Goal: Navigation & Orientation: Find specific page/section

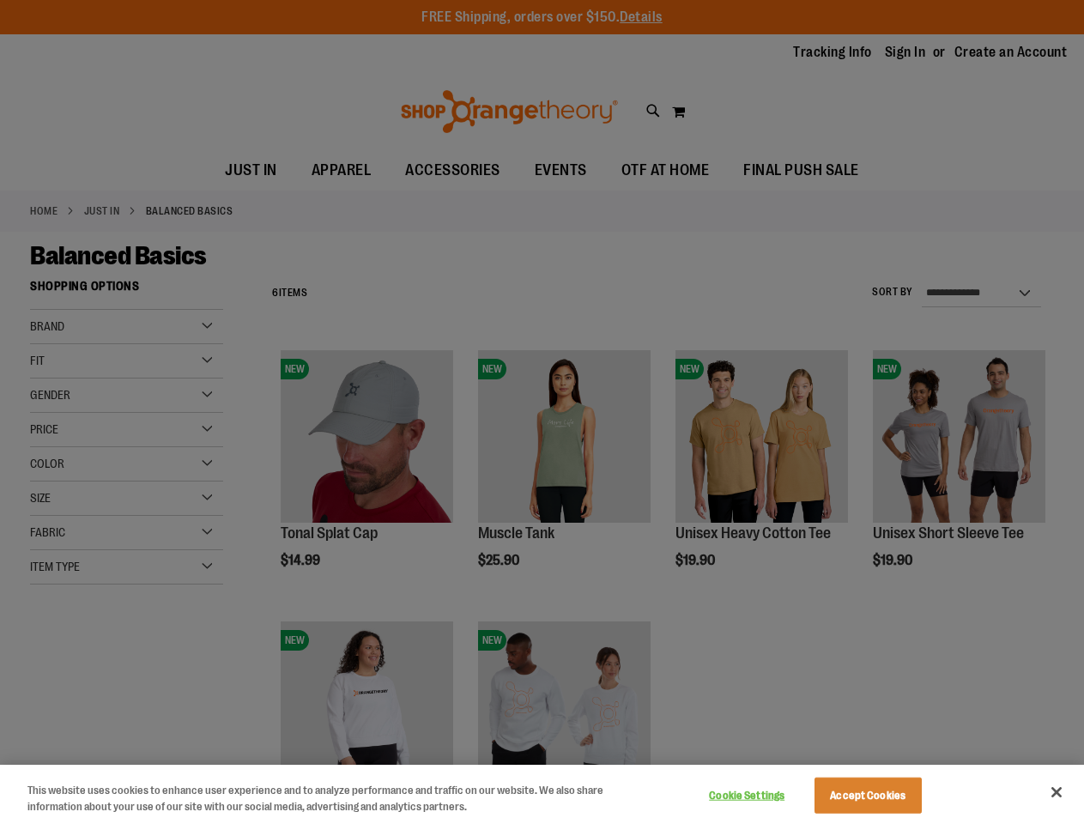
click at [541, 412] on div at bounding box center [542, 412] width 1084 height 824
click at [768, 795] on button "Cookie Settings" at bounding box center [746, 795] width 107 height 34
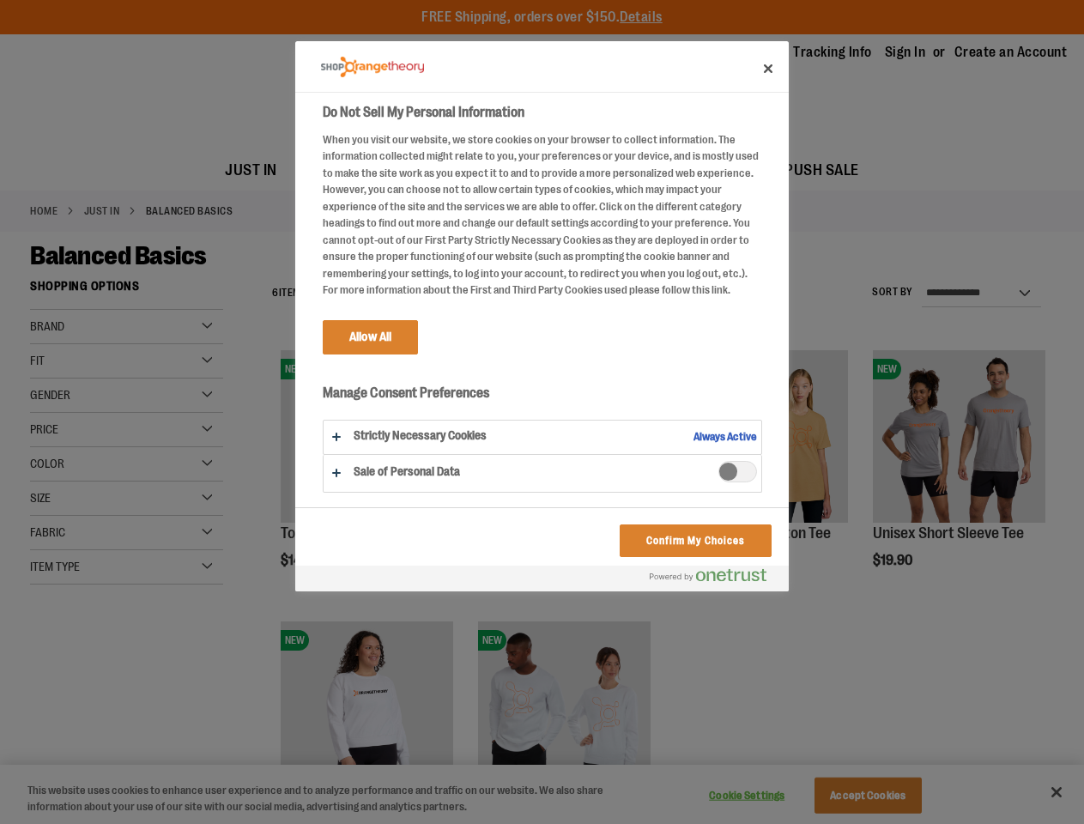
click at [889, 795] on div at bounding box center [542, 412] width 1084 height 824
click at [1056, 792] on div at bounding box center [542, 412] width 1084 height 824
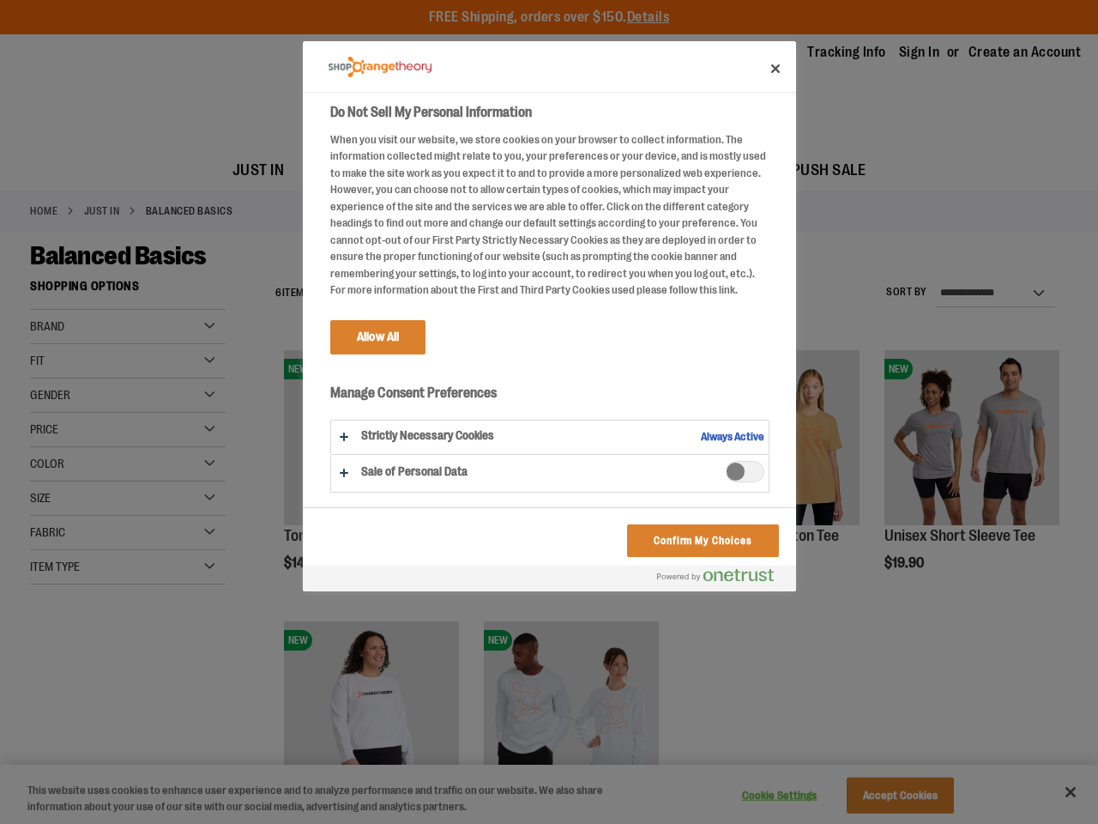
click at [897, 823] on html "Skip to Content The store will not work correctly when cookies are disabled. FR…" at bounding box center [549, 412] width 1098 height 824
